Goal: Find contact information: Obtain details needed to contact an individual or organization

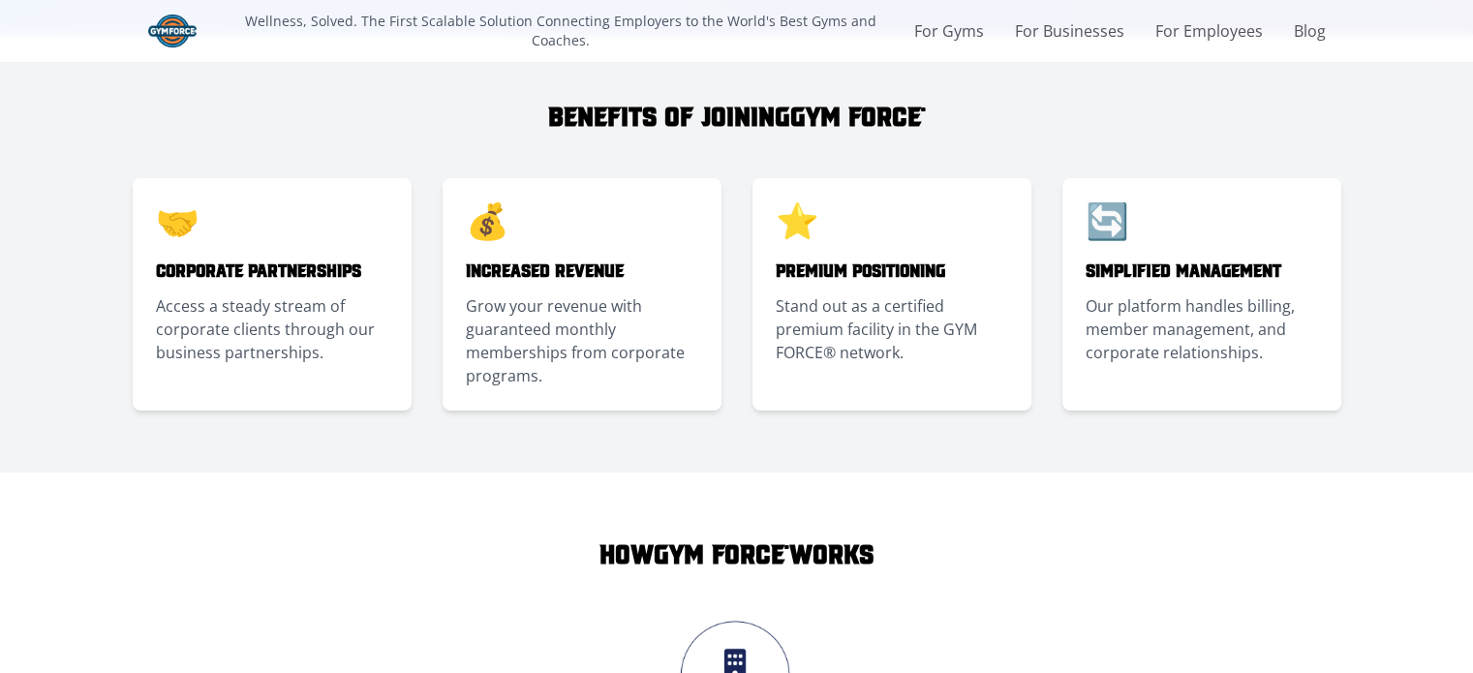
scroll to position [484, 0]
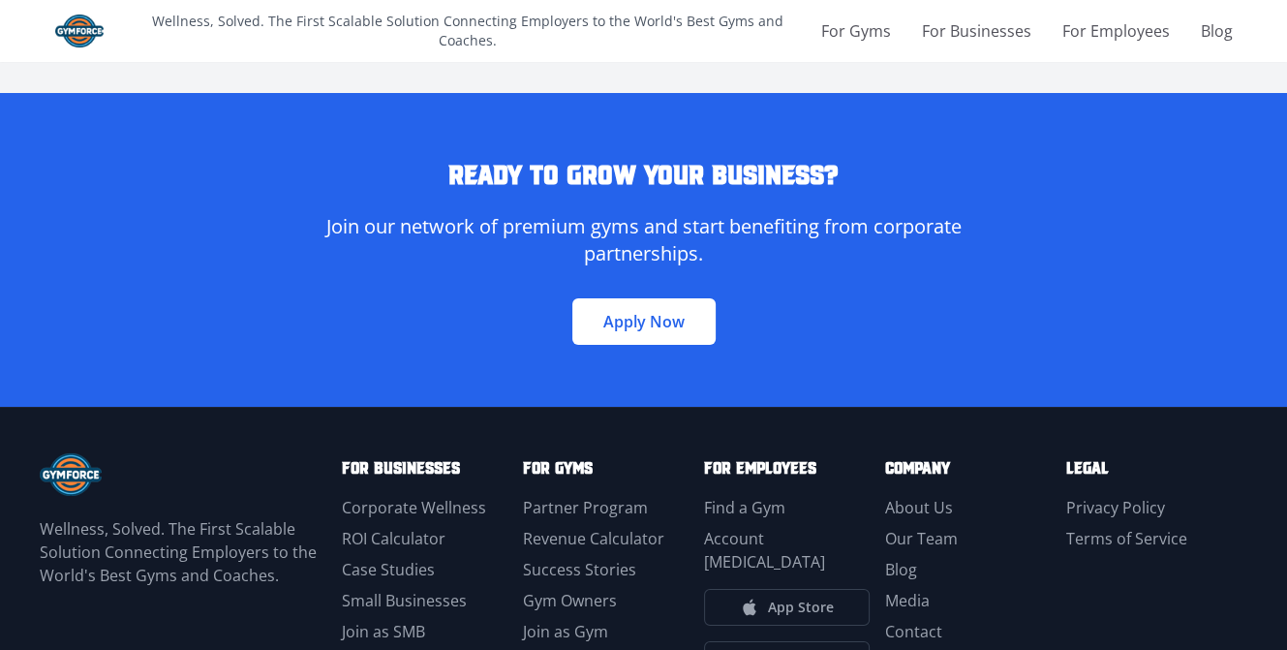
scroll to position [5519, 0]
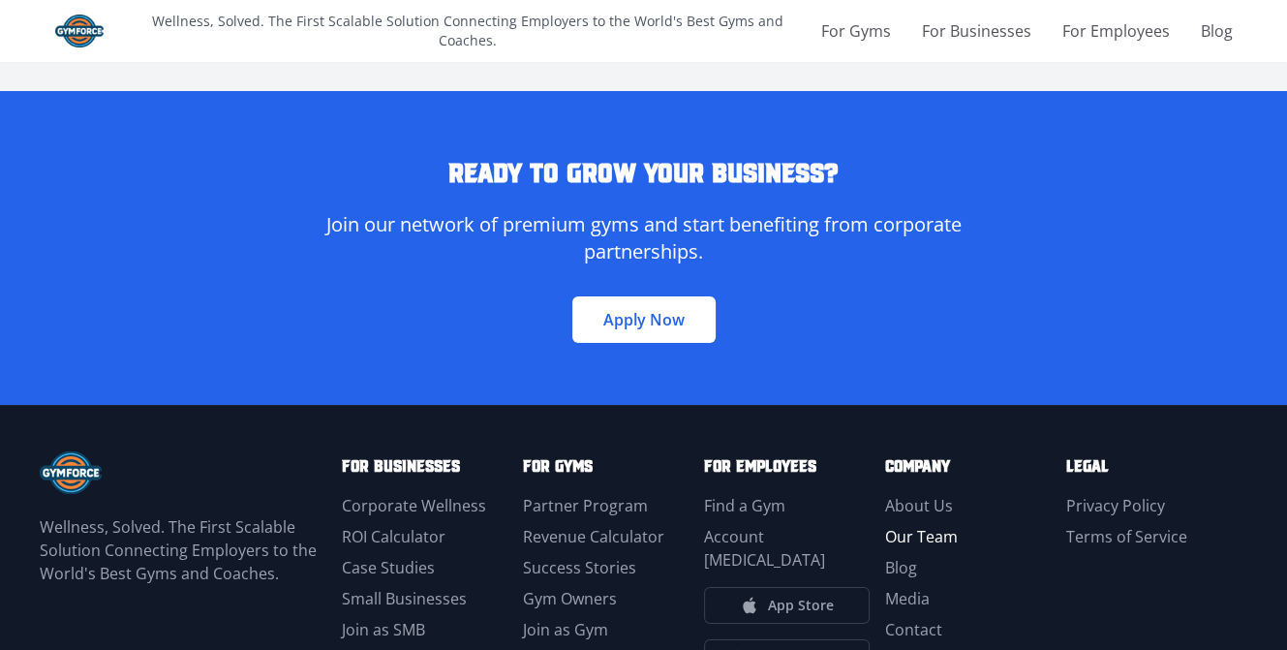
click at [924, 526] on link "Our Team" at bounding box center [921, 536] width 73 height 21
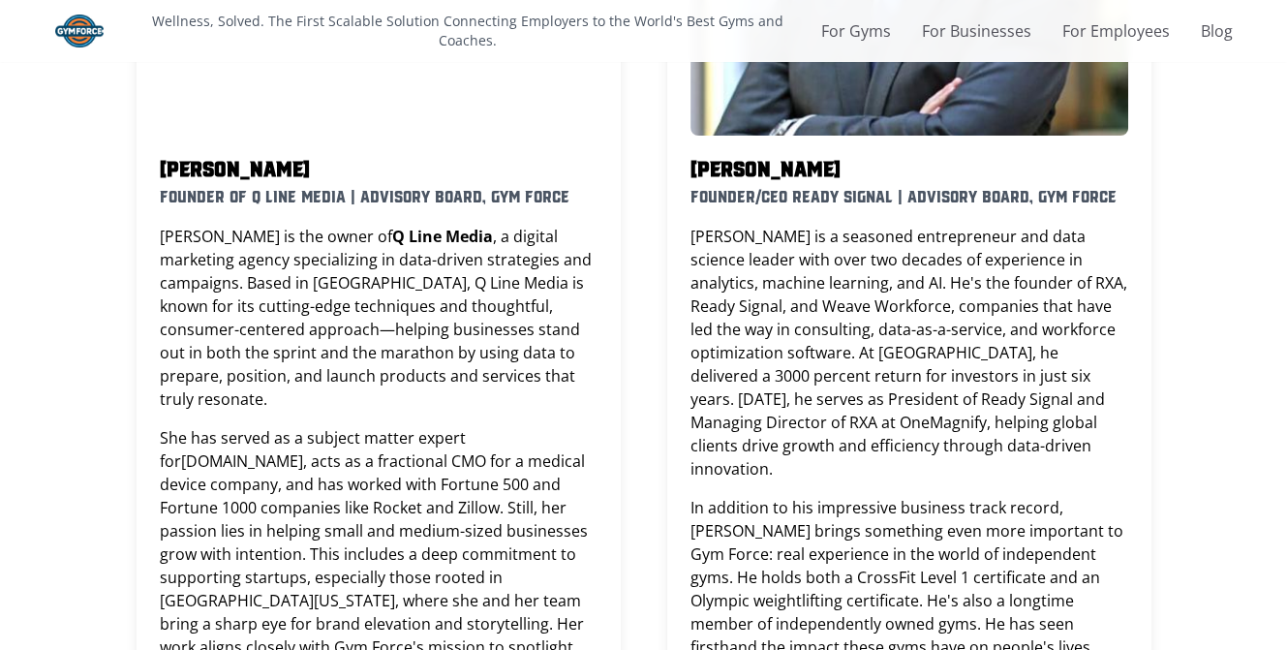
scroll to position [2130, 0]
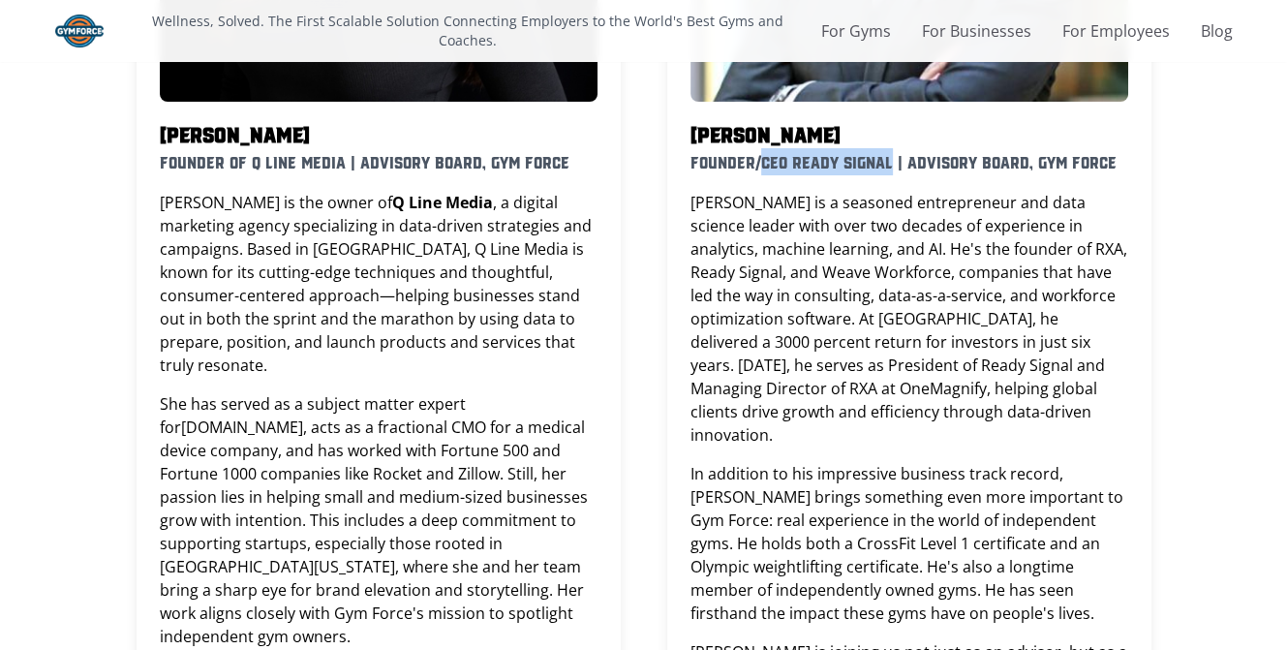
copy h4 "CEO Ready Signal"
drag, startPoint x: 883, startPoint y: 102, endPoint x: 757, endPoint y: 103, distance: 125.9
click at [757, 148] on h4 "Founder/CEO Ready Signal | Advisory Board, Gym Force" at bounding box center [909, 161] width 438 height 27
drag, startPoint x: 856, startPoint y: 59, endPoint x: 673, endPoint y: 60, distance: 183.0
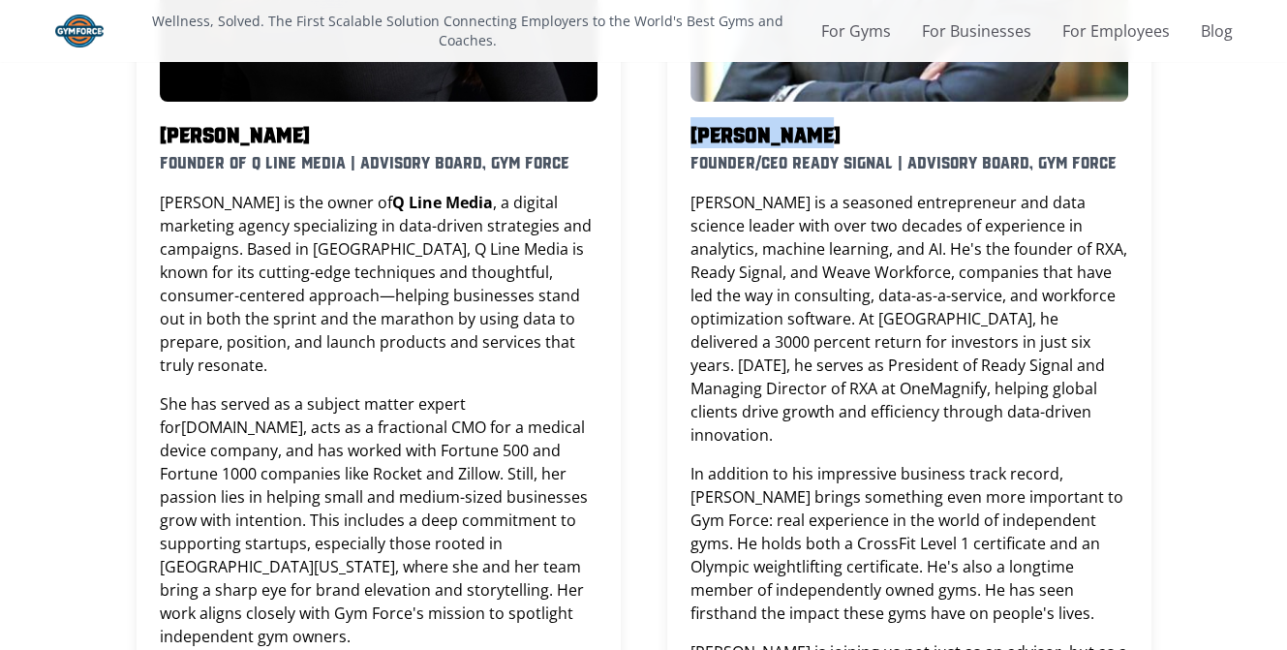
click at [673, 60] on div "[PERSON_NAME] Founder/CEO Ready Signal | Advisory Board, Gym Force [PERSON_NAME…" at bounding box center [909, 273] width 484 height 1261
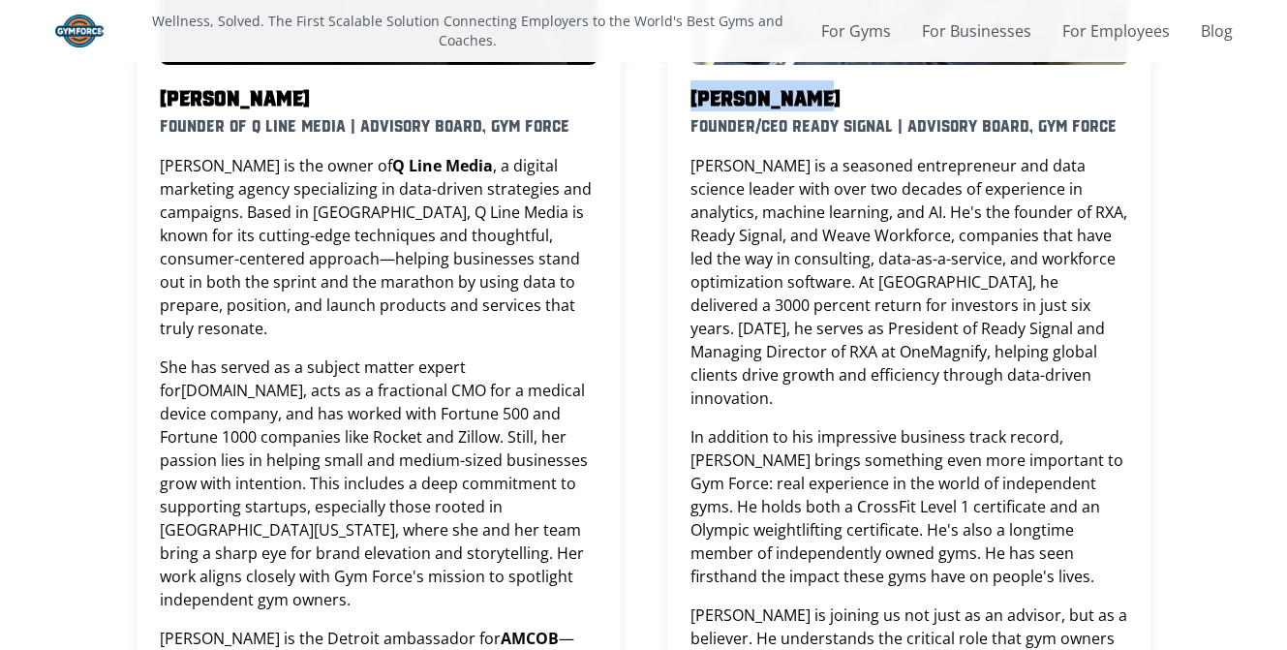
scroll to position [2420, 0]
